Goal: Task Accomplishment & Management: Manage account settings

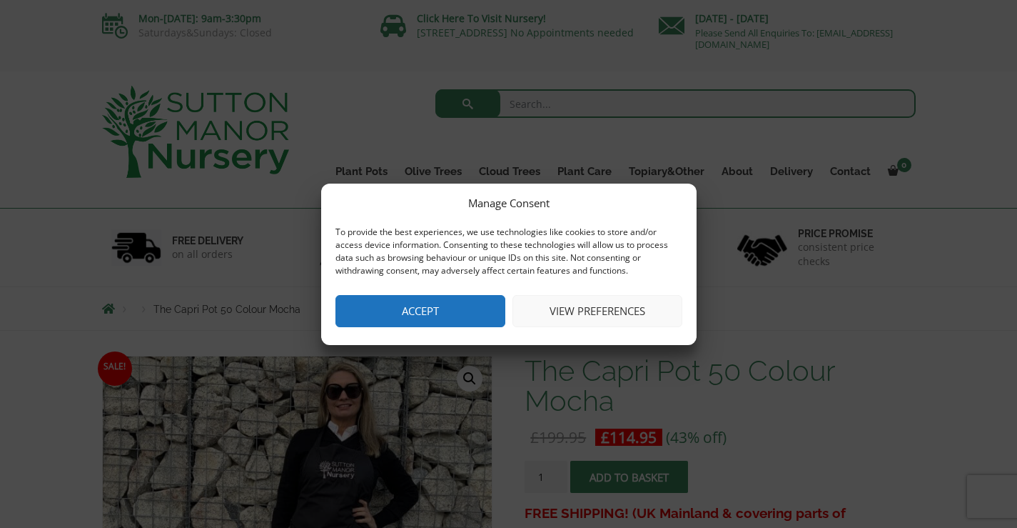
click at [607, 305] on button "View preferences" at bounding box center [598, 311] width 170 height 32
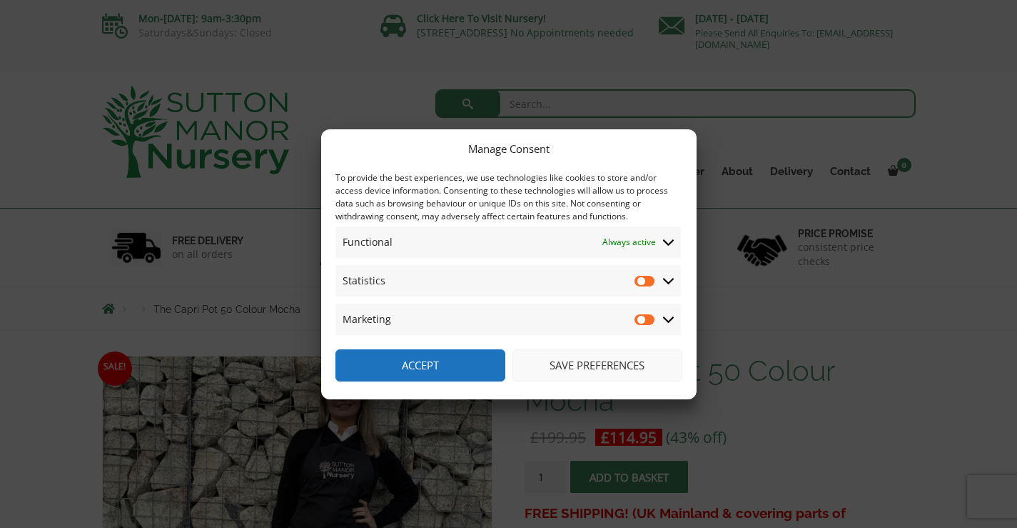
click at [665, 279] on icon at bounding box center [668, 281] width 11 height 6
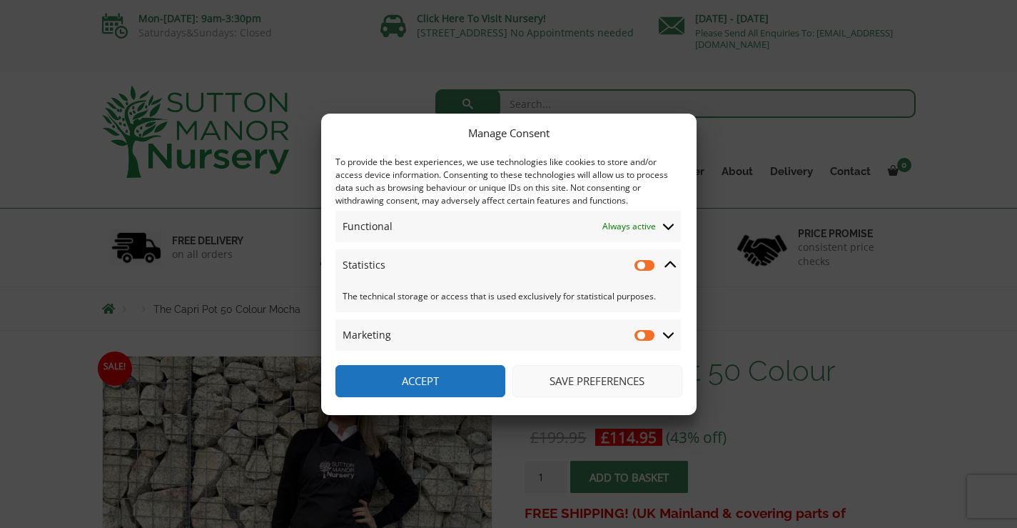
click at [672, 258] on span at bounding box center [669, 264] width 13 height 13
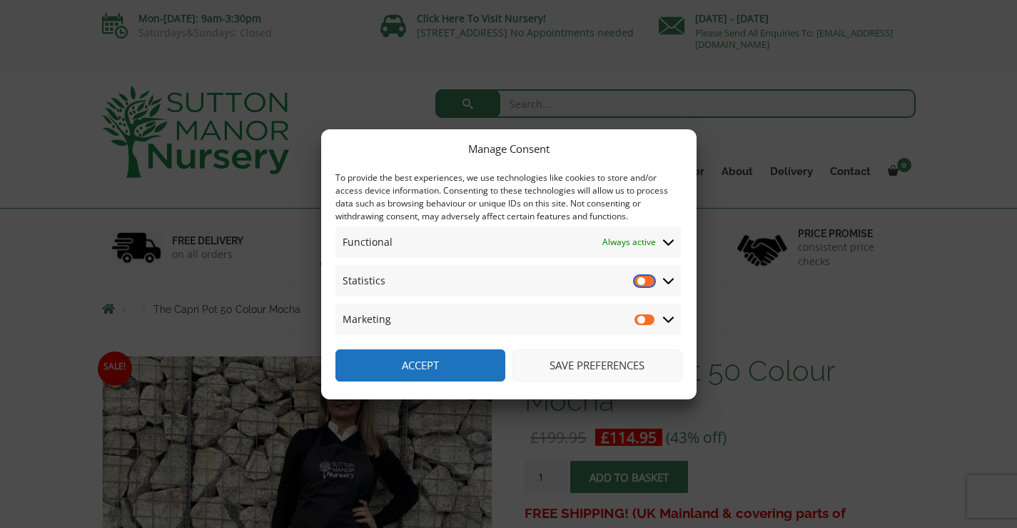
click at [640, 281] on input "Statistics" at bounding box center [645, 280] width 21 height 14
checkbox input "true"
click at [644, 320] on input "Marketing" at bounding box center [645, 319] width 21 height 14
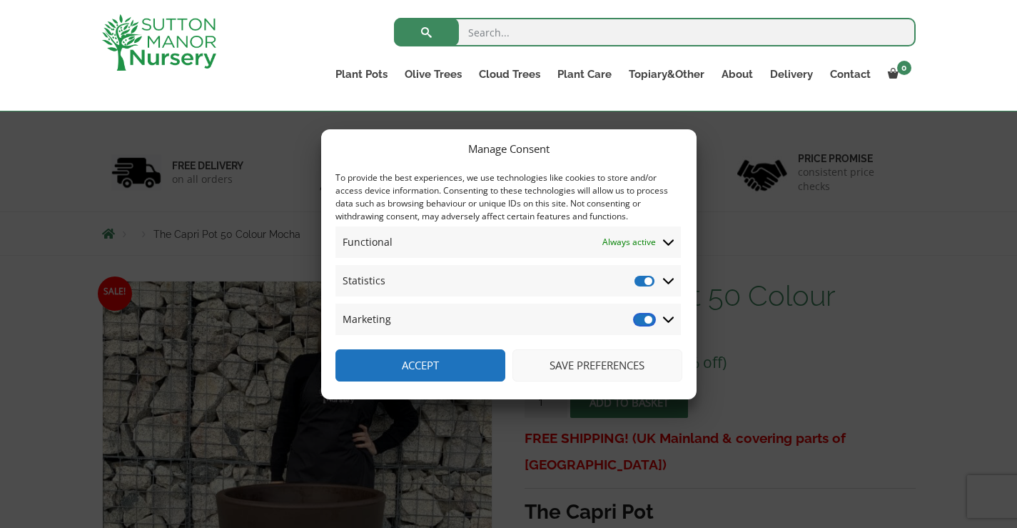
scroll to position [143, 0]
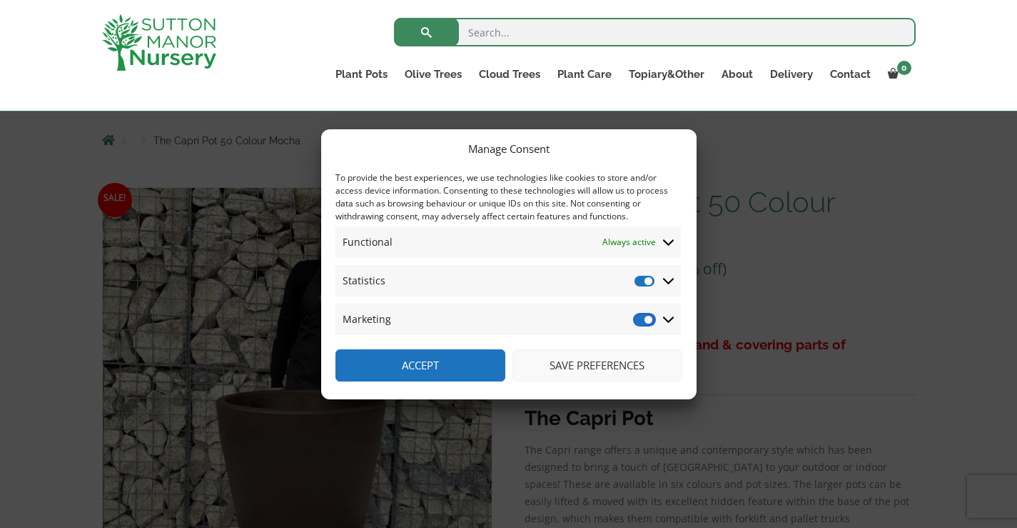
click at [644, 320] on input "Marketing" at bounding box center [645, 319] width 21 height 14
checkbox input "false"
click at [646, 278] on input "Statistics" at bounding box center [645, 280] width 21 height 14
checkbox input "false"
click at [622, 356] on button "Save preferences" at bounding box center [598, 365] width 170 height 32
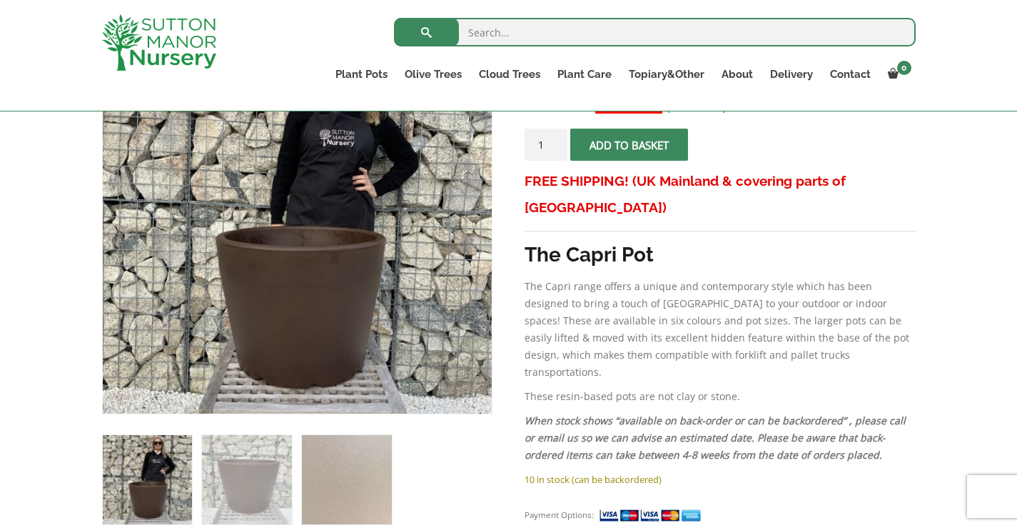
scroll to position [163, 0]
